Goal: Task Accomplishment & Management: Manage account settings

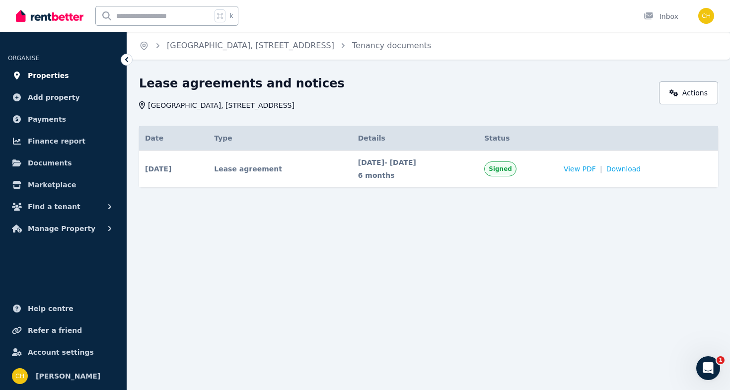
click at [67, 78] on link "Properties" at bounding box center [63, 76] width 111 height 20
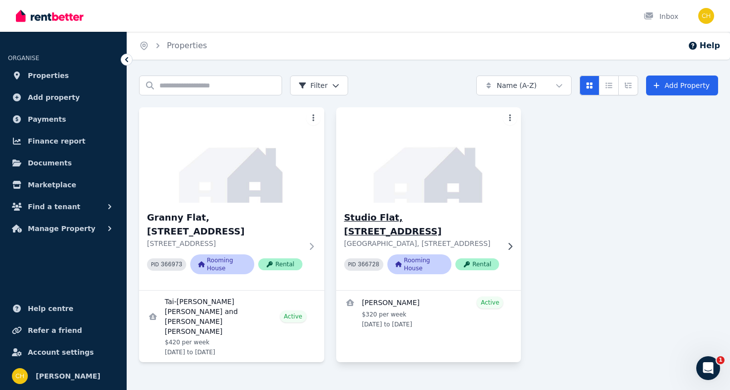
click at [411, 217] on h3 "Studio Flat, [STREET_ADDRESS]" at bounding box center [421, 225] width 155 height 28
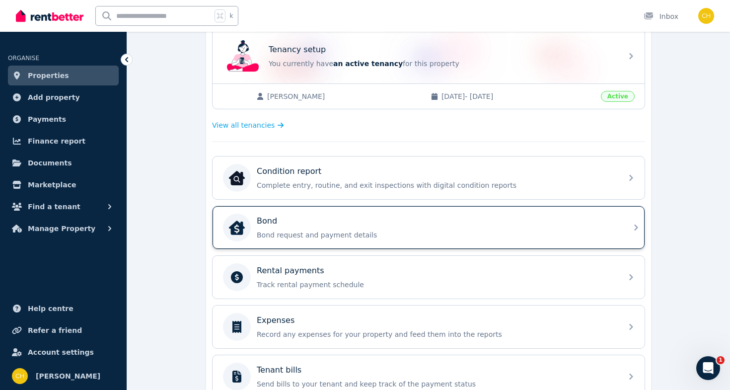
scroll to position [211, 0]
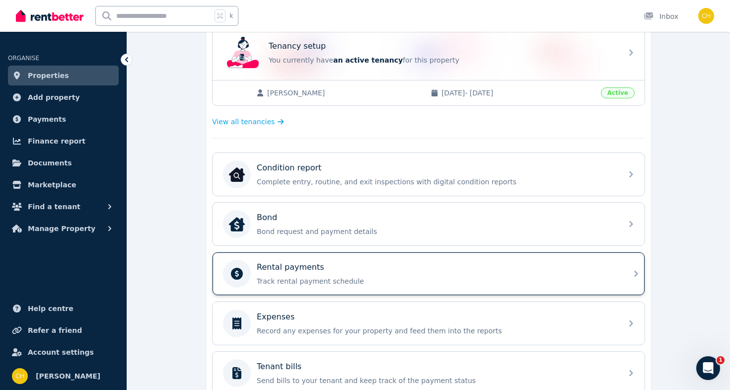
click at [399, 265] on div "Rental payments" at bounding box center [437, 267] width 360 height 12
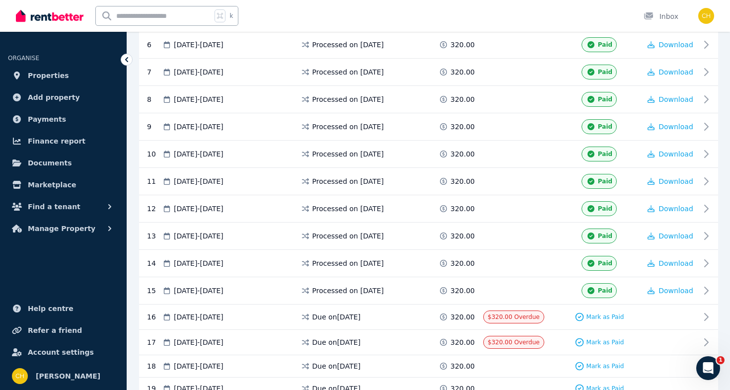
scroll to position [433, 0]
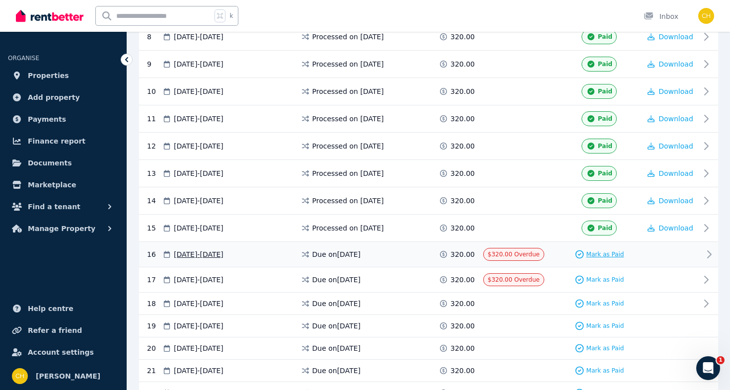
click at [605, 254] on span "Mark as Paid" at bounding box center [606, 254] width 38 height 8
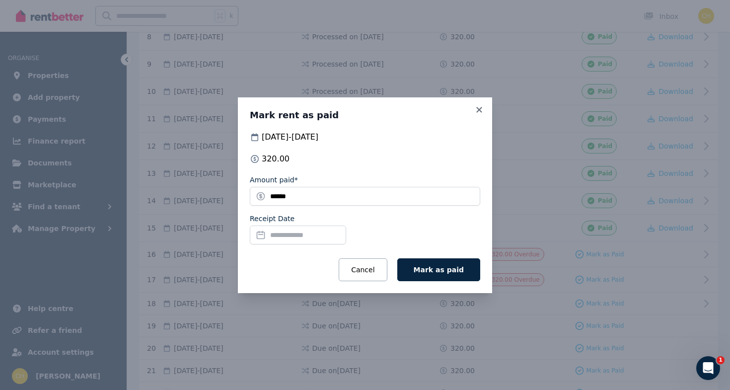
click at [317, 233] on input "Receipt Date" at bounding box center [298, 235] width 96 height 19
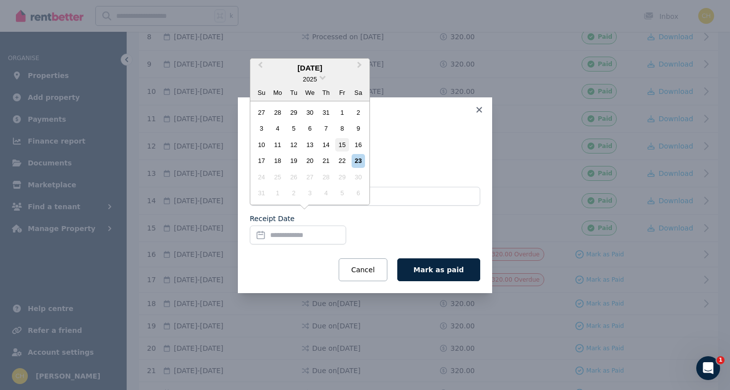
click at [340, 143] on div "15" at bounding box center [341, 144] width 13 height 13
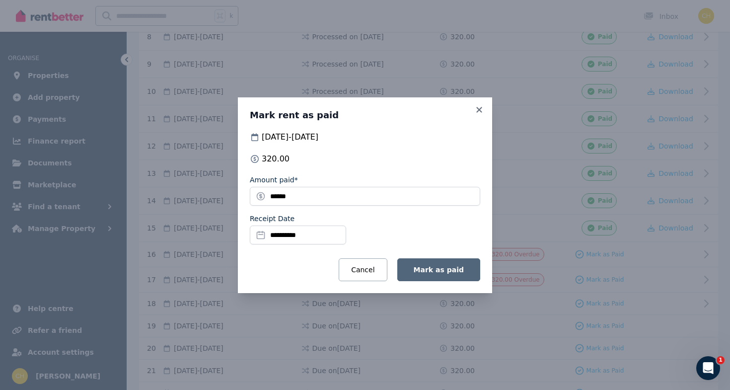
click at [429, 274] on button "Mark as paid" at bounding box center [438, 269] width 83 height 23
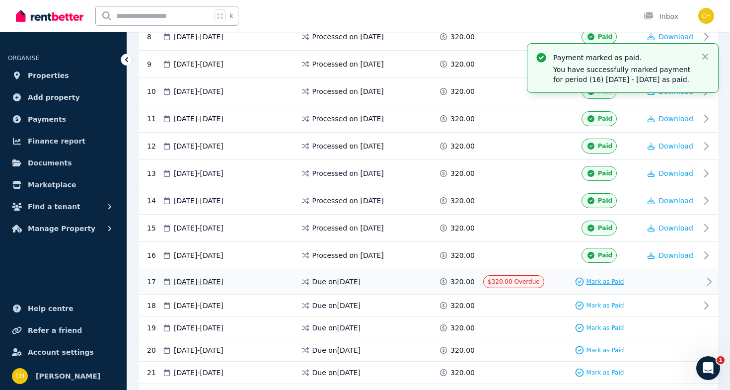
click at [597, 284] on span "Mark as Paid" at bounding box center [606, 282] width 38 height 8
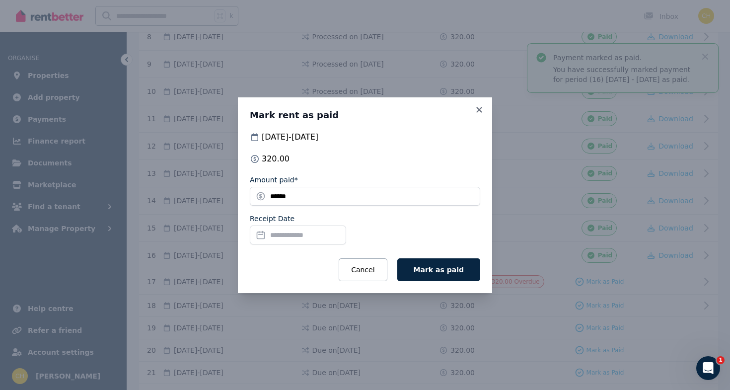
click at [299, 230] on input "Receipt Date" at bounding box center [298, 235] width 96 height 19
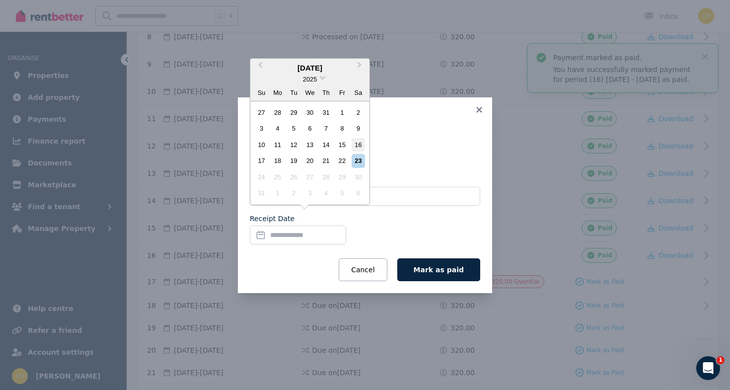
click at [356, 147] on div "16" at bounding box center [358, 144] width 13 height 13
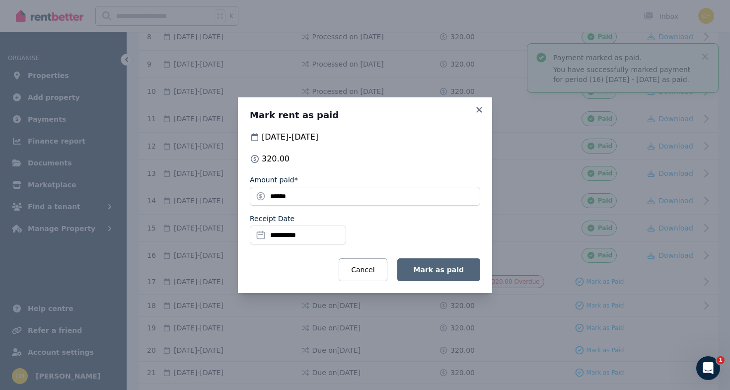
click at [425, 268] on span "Mark as paid" at bounding box center [439, 270] width 50 height 8
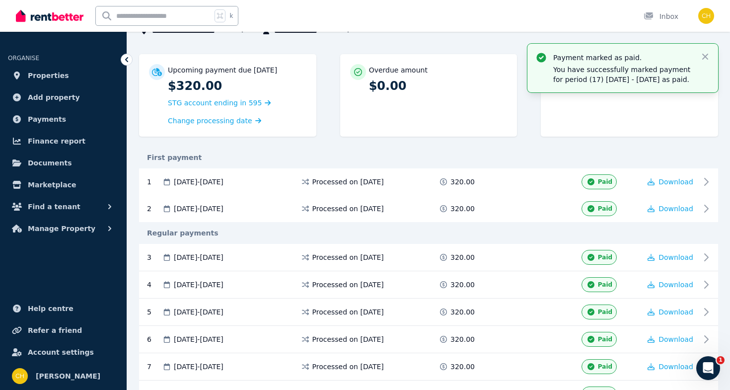
scroll to position [60, 0]
